Goal: Task Accomplishment & Management: Manage account settings

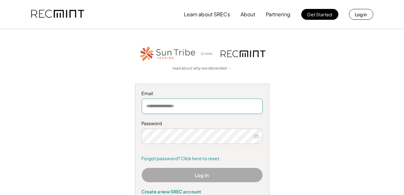
click at [181, 104] on input "email" at bounding box center [202, 106] width 121 height 15
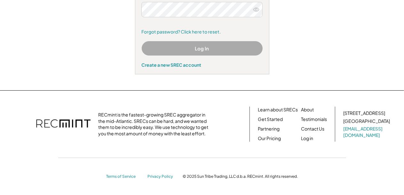
scroll to position [104, 0]
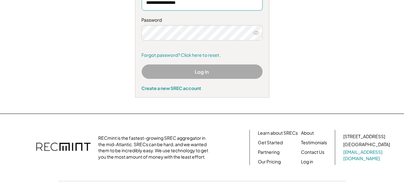
type input "**********"
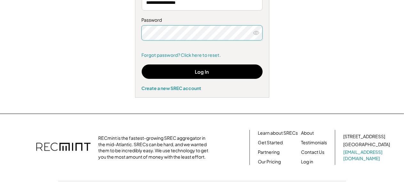
click at [255, 33] on icon at bounding box center [256, 33] width 6 height 6
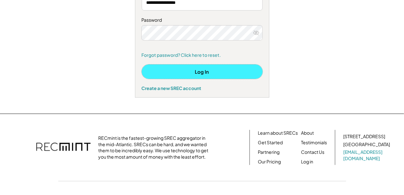
click at [208, 71] on button "Log In" at bounding box center [202, 72] width 121 height 14
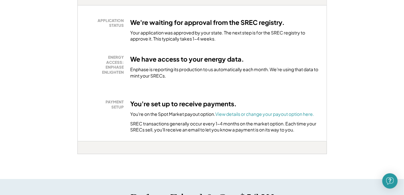
scroll to position [128, 0]
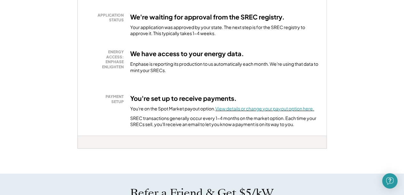
click at [262, 109] on font "View details or change your payout option here." at bounding box center [264, 109] width 99 height 6
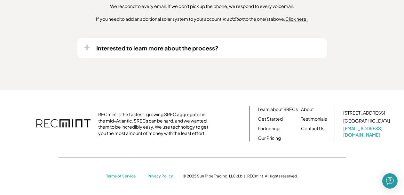
scroll to position [504, 0]
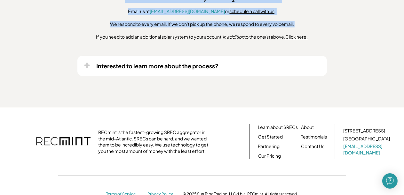
drag, startPoint x: 69, startPoint y: 3, endPoint x: 117, endPoint y: -3, distance: 48.6
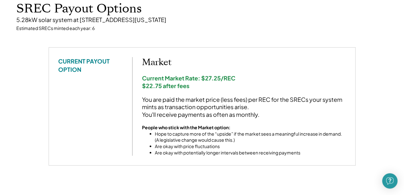
scroll to position [32, 0]
